Goal: Task Accomplishment & Management: Manage account settings

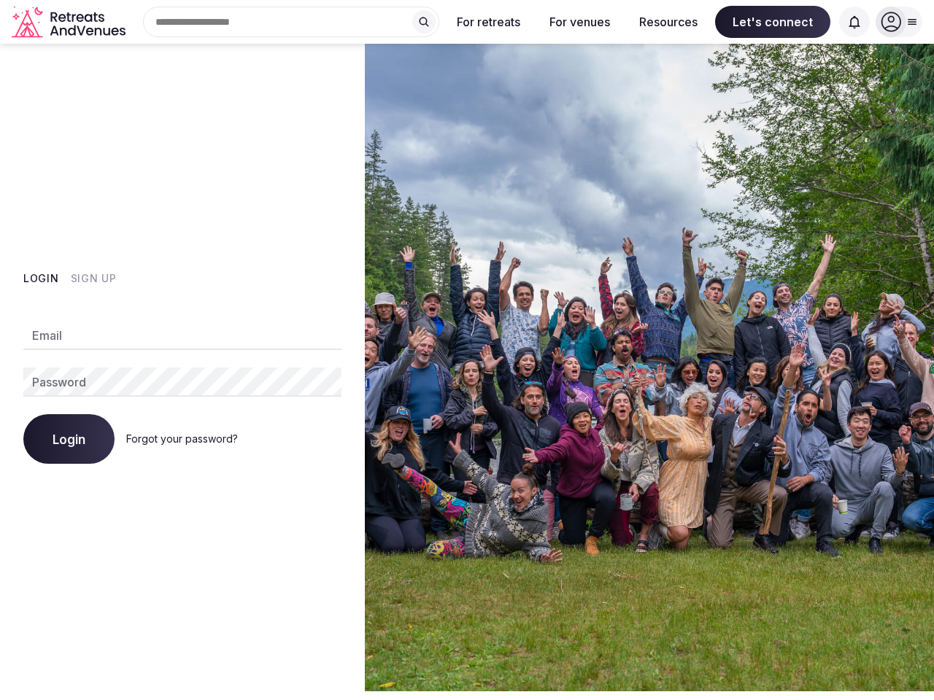
click at [467, 350] on img at bounding box center [649, 368] width 569 height 648
click at [291, 22] on div "Search Popular Destinations [GEOGRAPHIC_DATA], [GEOGRAPHIC_DATA] [GEOGRAPHIC_DA…" at bounding box center [285, 22] width 308 height 31
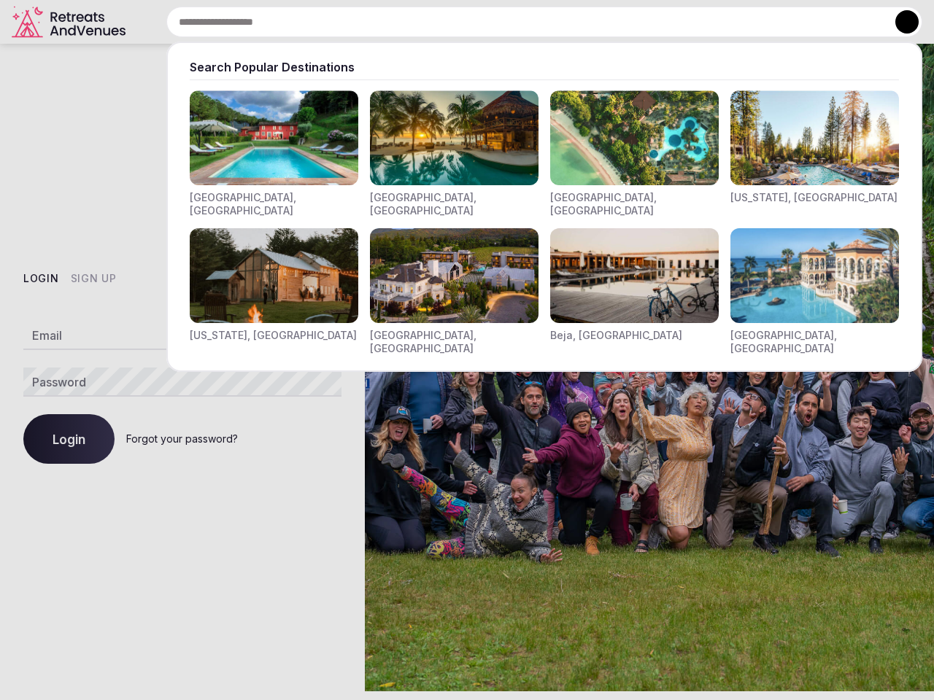
click at [424, 22] on input "text" at bounding box center [544, 22] width 756 height 31
click at [489, 22] on input "text" at bounding box center [544, 22] width 756 height 31
click at [579, 22] on input "text" at bounding box center [544, 22] width 756 height 31
click at [668, 22] on input "text" at bounding box center [544, 22] width 756 height 31
click at [773, 22] on input "text" at bounding box center [544, 22] width 756 height 31
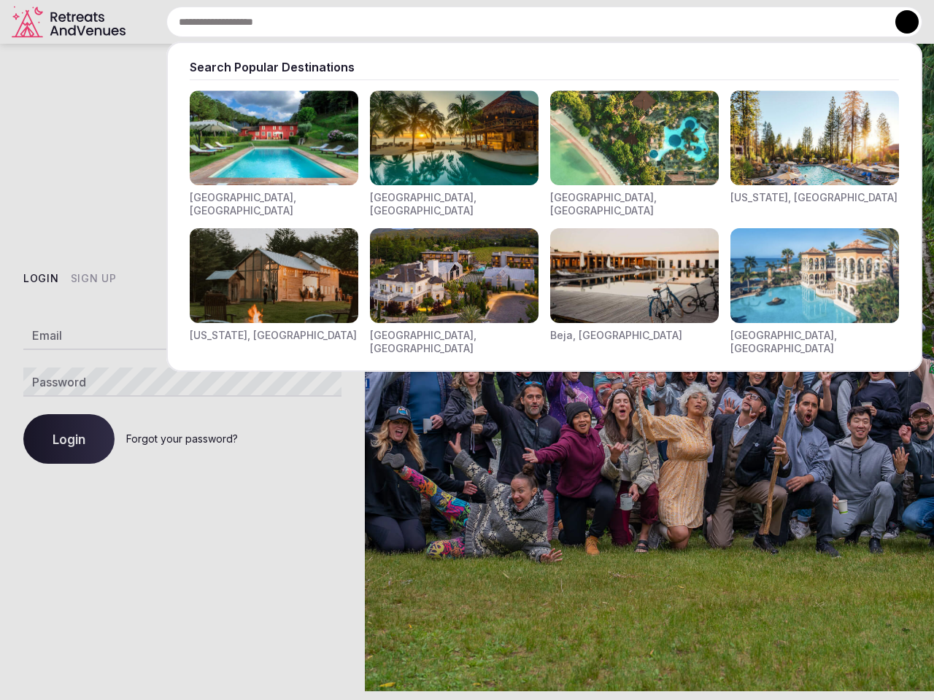
click at [854, 22] on input "text" at bounding box center [544, 22] width 756 height 31
click at [899, 22] on button at bounding box center [906, 21] width 23 height 23
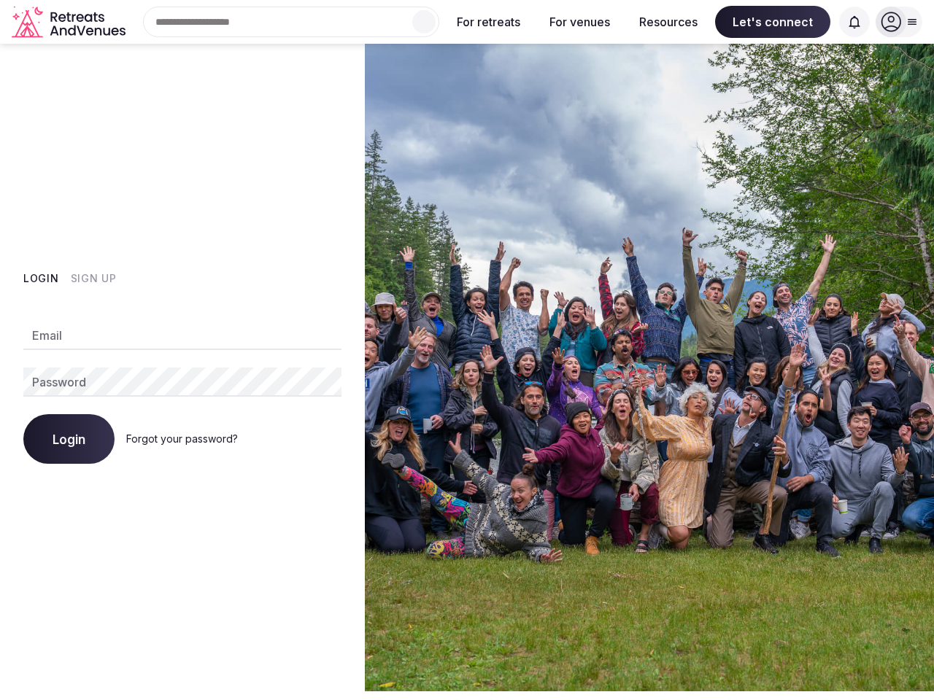
click at [41, 279] on button "Login" at bounding box center [41, 278] width 36 height 15
